Goal: Task Accomplishment & Management: Manage account settings

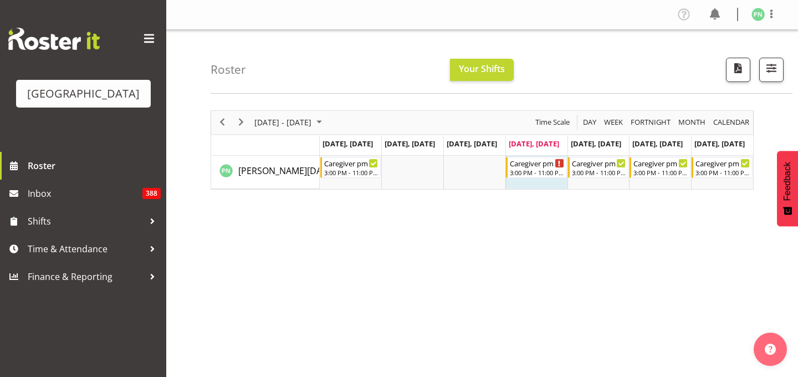
click at [549, 188] on td "Timeline Week of September 18, 2025" at bounding box center [536, 172] width 62 height 33
click at [764, 75] on span "button" at bounding box center [771, 68] width 14 height 14
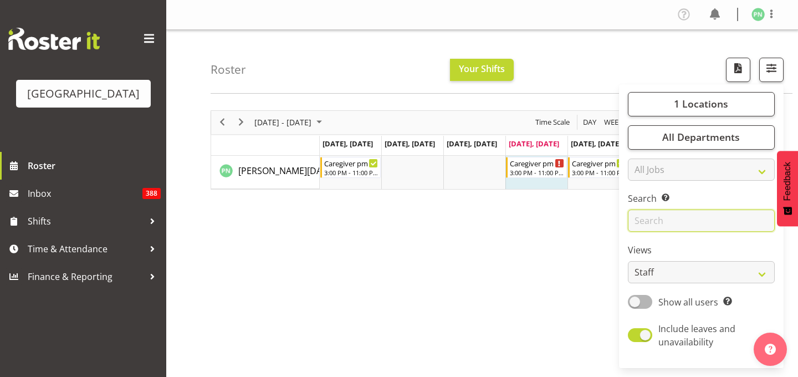
click at [742, 232] on input "text" at bounding box center [701, 220] width 147 height 22
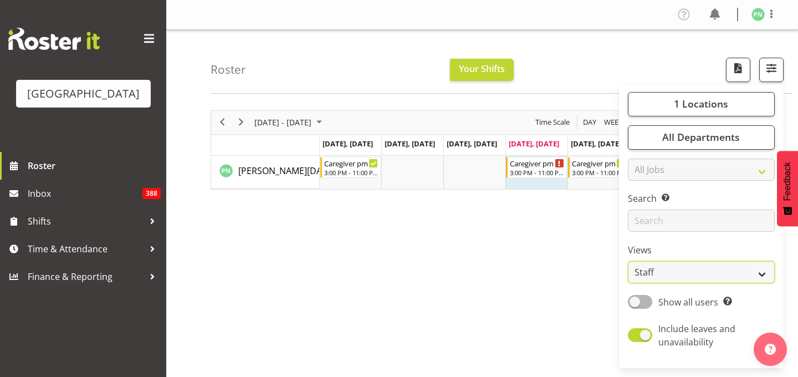
click at [740, 283] on select "Staff Role Shift - Horizontal Shift - Vertical Staff - Location" at bounding box center [701, 272] width 147 height 22
select select "shiftH"
click at [628, 283] on select "Staff Role Shift - Horizontal Shift - Vertical Staff - Location" at bounding box center [701, 272] width 147 height 22
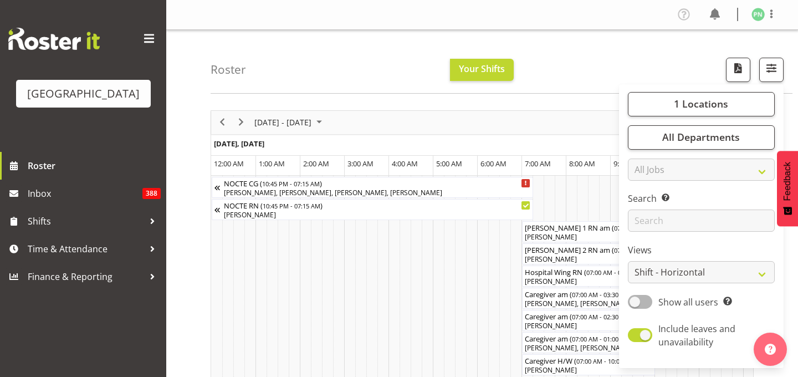
click at [608, 68] on div "Roster Your Shifts 1 Locations [GEOGRAPHIC_DATA] Kitchen [GEOGRAPHIC_DATA] Sele…" at bounding box center [501, 62] width 582 height 64
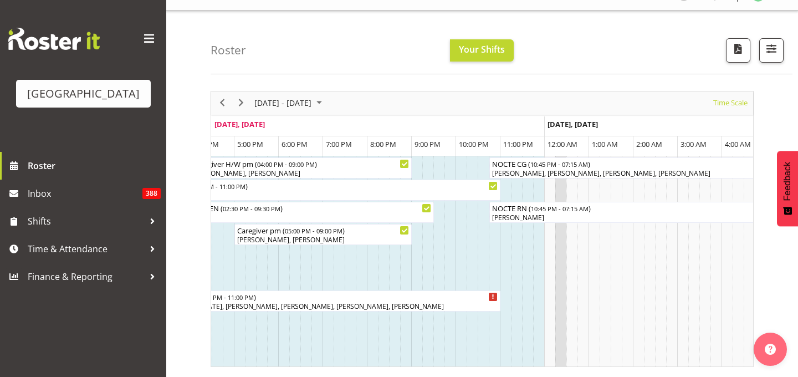
click at [557, 296] on td "Timeline Week of September 18, 2025" at bounding box center [560, 261] width 11 height 210
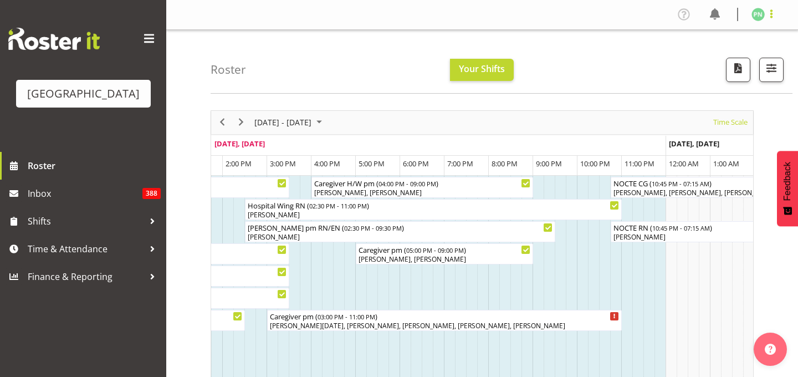
click at [764, 16] on span at bounding box center [770, 13] width 13 height 13
click at [701, 68] on link "Log Out" at bounding box center [724, 58] width 106 height 20
